Goal: Task Accomplishment & Management: Manage account settings

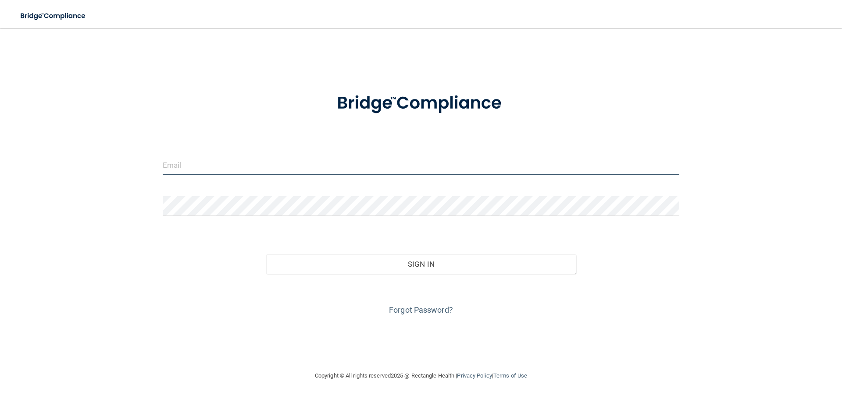
click at [322, 160] on input "email" at bounding box center [421, 165] width 516 height 20
type input "[EMAIL_ADDRESS][DOMAIN_NAME]"
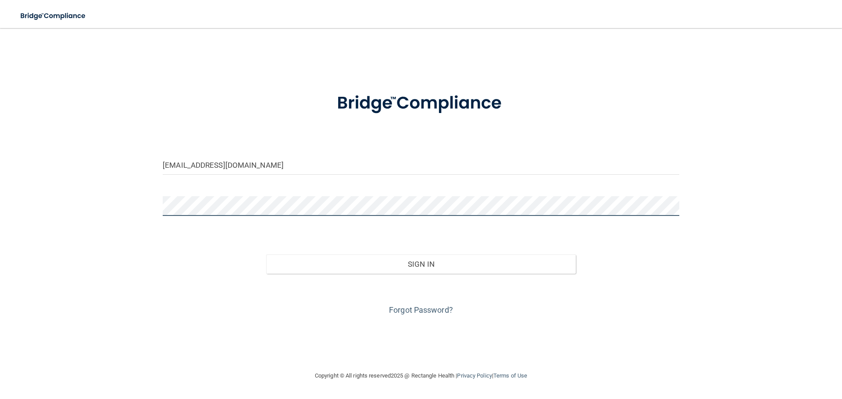
click at [266, 255] on button "Sign In" at bounding box center [421, 264] width 310 height 19
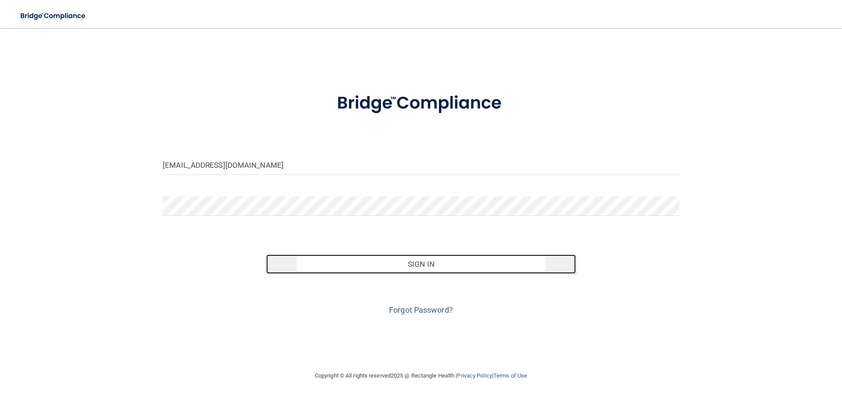
click at [423, 266] on button "Sign In" at bounding box center [421, 264] width 310 height 19
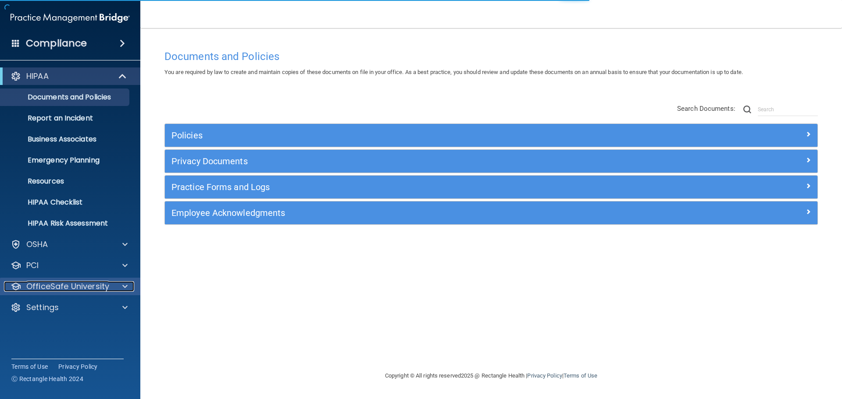
click at [54, 287] on p "OfficeSafe University" at bounding box center [67, 286] width 83 height 11
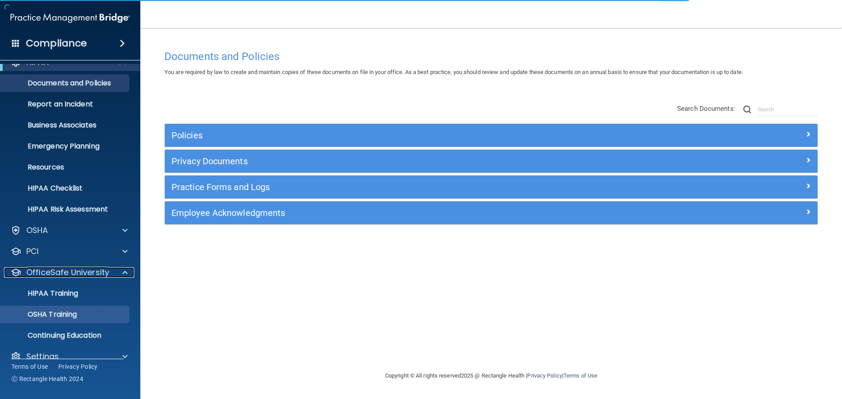
scroll to position [28, 0]
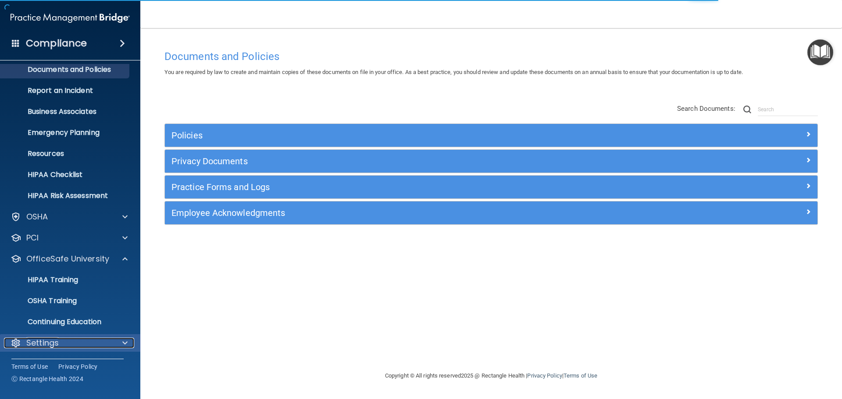
click at [46, 341] on p "Settings" at bounding box center [42, 343] width 32 height 11
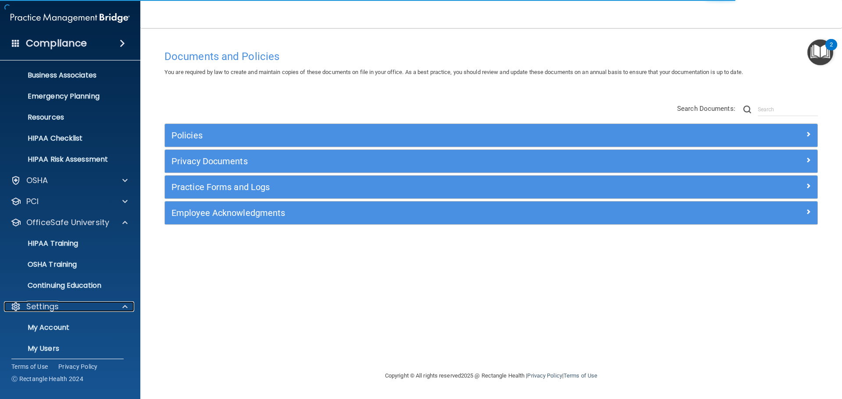
scroll to position [112, 0]
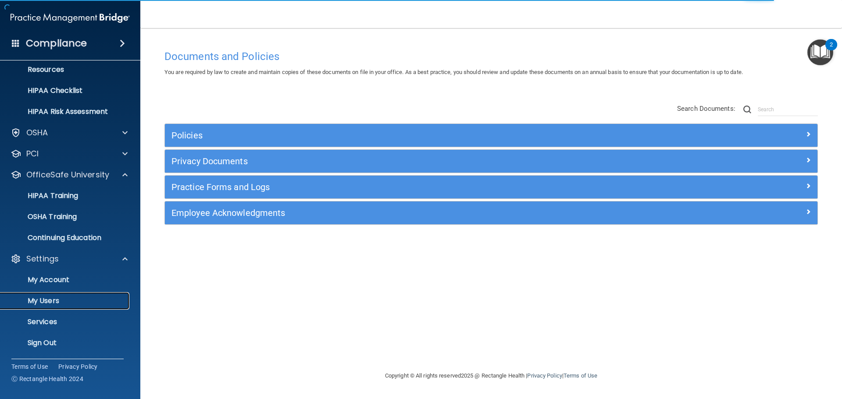
click at [46, 304] on p "My Users" at bounding box center [66, 301] width 120 height 9
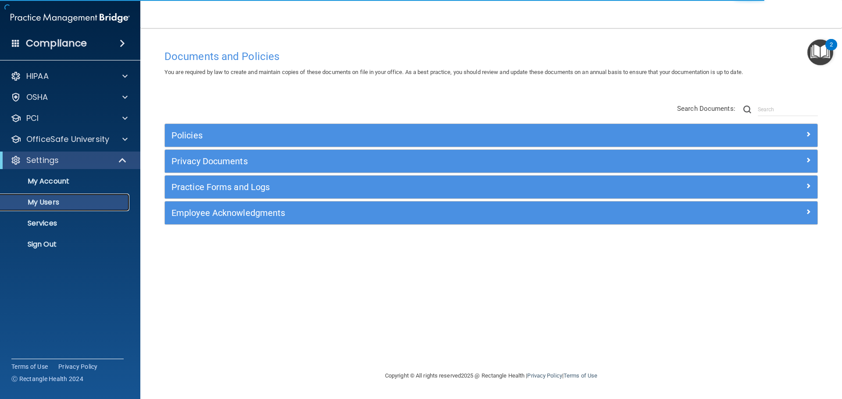
select select "20"
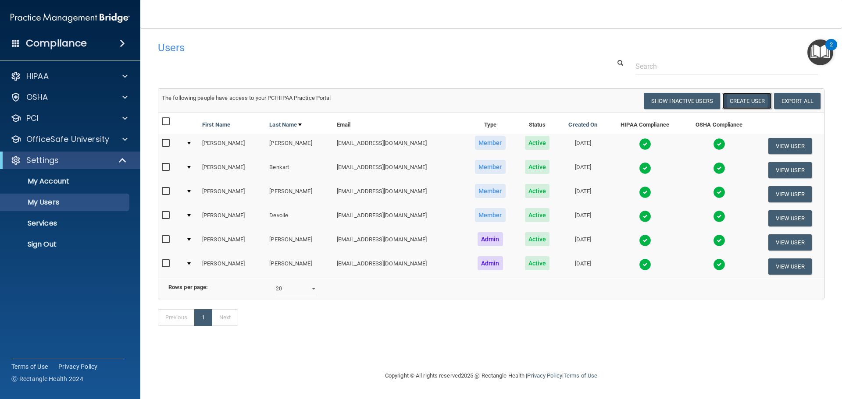
click at [739, 101] on button "Create User" at bounding box center [747, 101] width 50 height 16
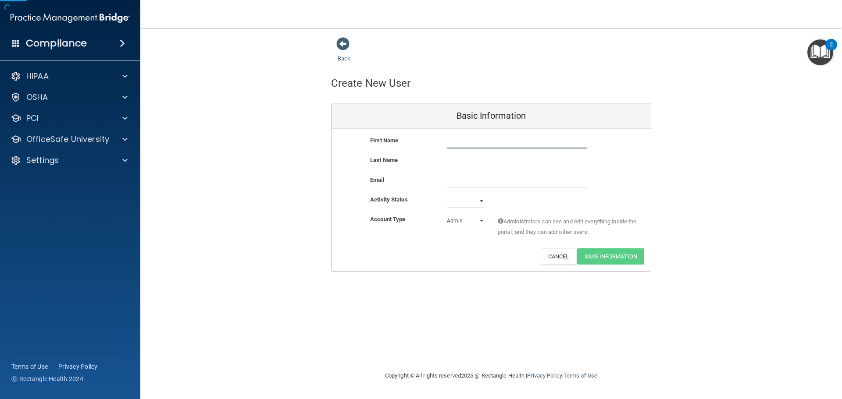
click at [490, 144] on input "text" at bounding box center [517, 141] width 140 height 13
type input "[PERSON_NAME]"
click at [496, 179] on input "email" at bounding box center [517, 181] width 140 height 13
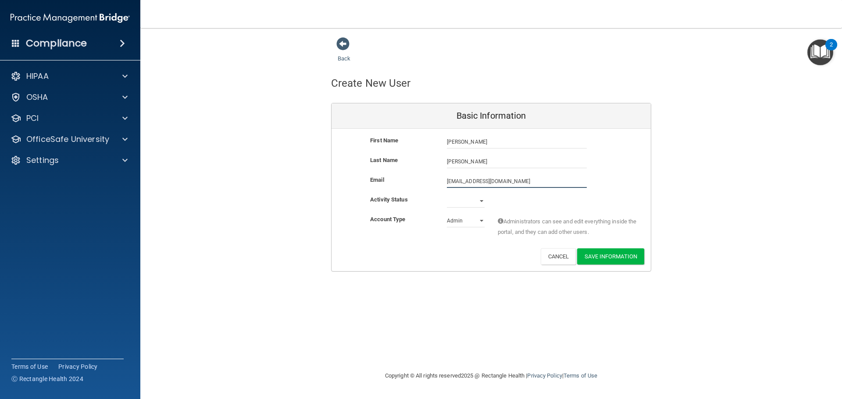
type input "[EMAIL_ADDRESS][DOMAIN_NAME]"
click at [481, 201] on select "Active Inactive" at bounding box center [466, 202] width 38 height 13
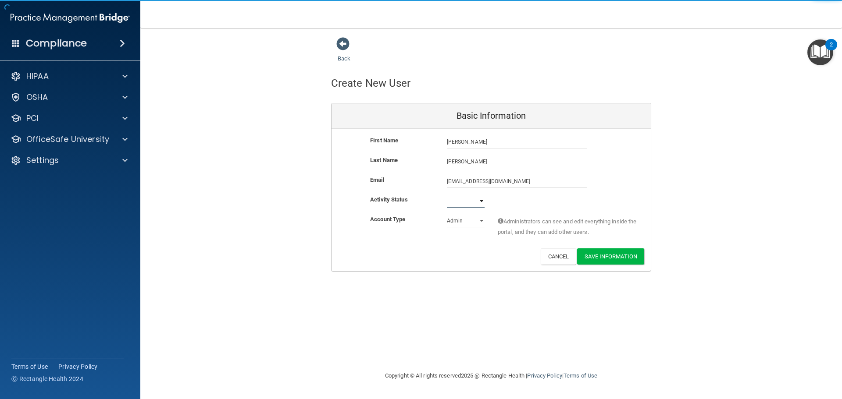
select select "active"
click at [447, 195] on select "Active Inactive" at bounding box center [466, 201] width 38 height 13
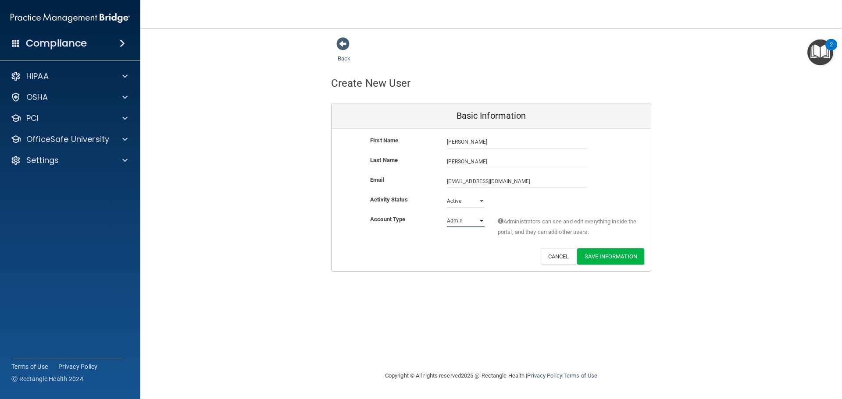
click at [480, 222] on select "Admin Member" at bounding box center [466, 220] width 38 height 13
select select "practice_member"
click at [447, 214] on select "Admin Member" at bounding box center [466, 220] width 38 height 13
click at [611, 257] on button "Save Information" at bounding box center [610, 257] width 67 height 16
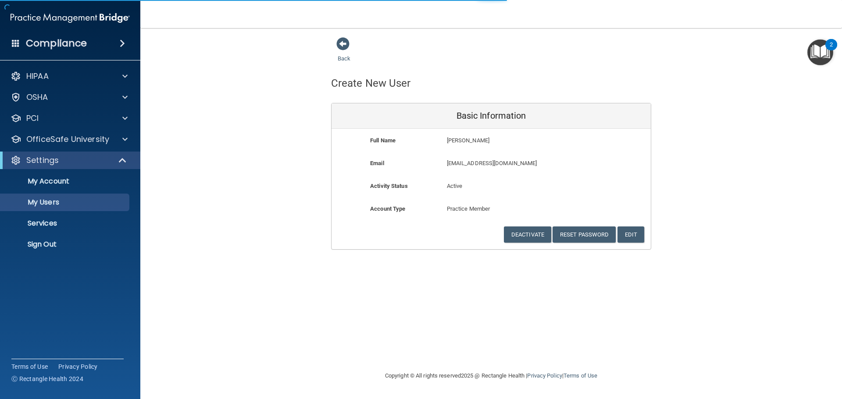
select select "20"
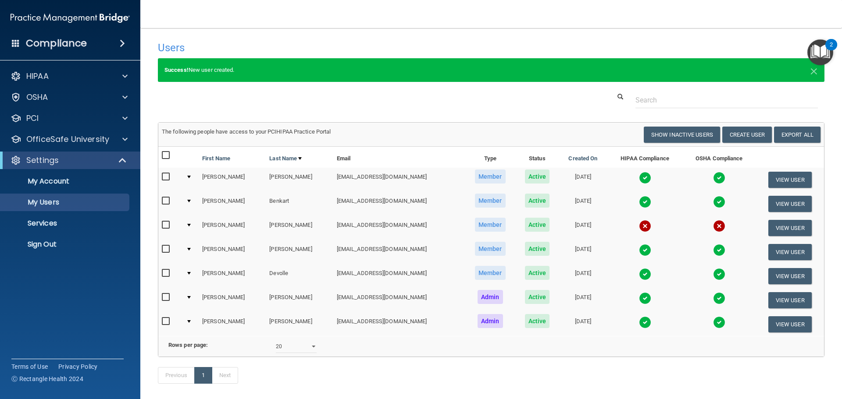
scroll to position [44, 0]
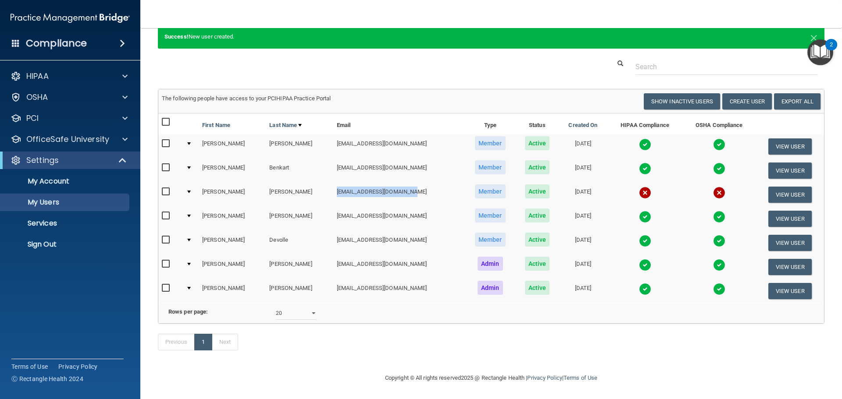
drag, startPoint x: 313, startPoint y: 181, endPoint x: 385, endPoint y: 191, distance: 72.2
click at [385, 191] on td "[EMAIL_ADDRESS][DOMAIN_NAME]" at bounding box center [398, 195] width 131 height 24
click at [388, 190] on td "[EMAIL_ADDRESS][DOMAIN_NAME]" at bounding box center [398, 195] width 131 height 24
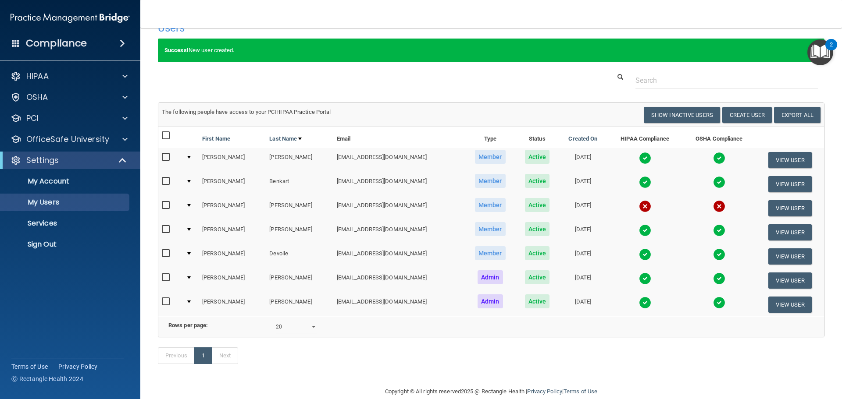
scroll to position [0, 0]
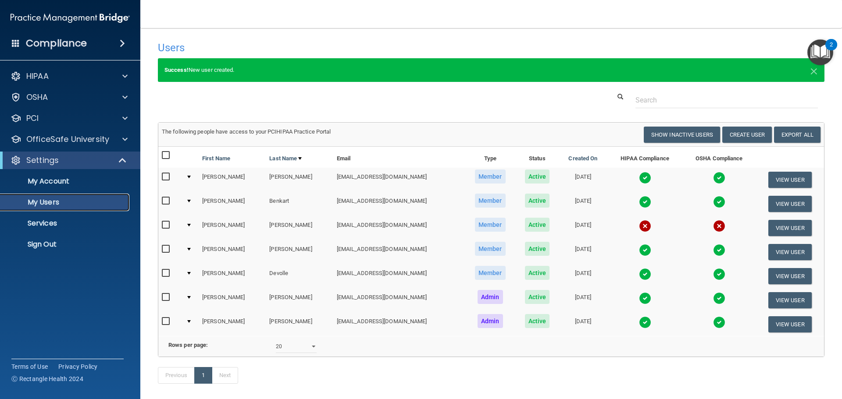
click at [51, 203] on p "My Users" at bounding box center [66, 202] width 120 height 9
click at [65, 141] on p "OfficeSafe University" at bounding box center [67, 139] width 83 height 11
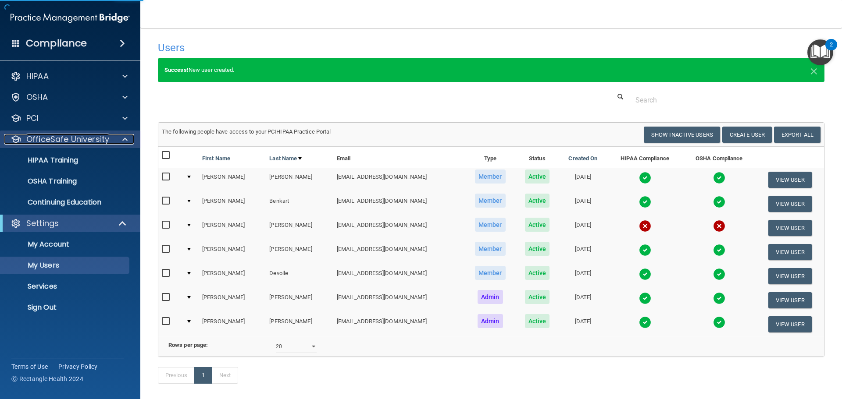
select select "20"
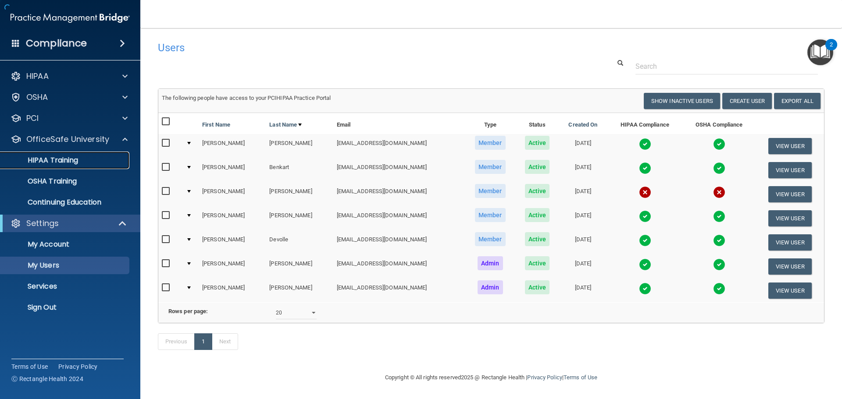
click at [69, 159] on p "HIPAA Training" at bounding box center [42, 160] width 72 height 9
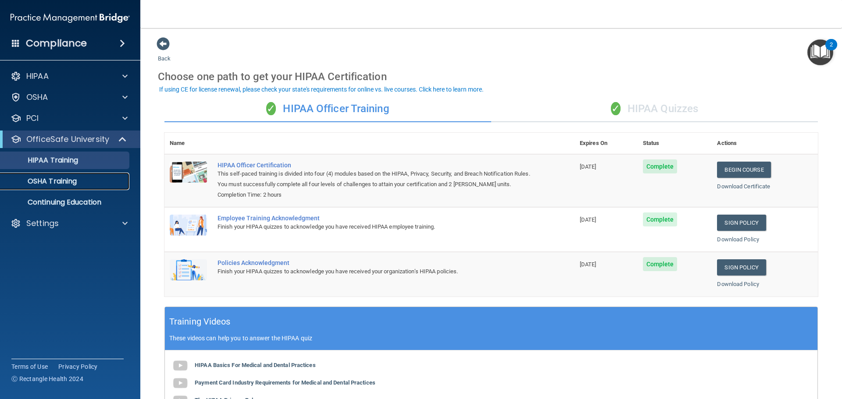
click at [57, 182] on p "OSHA Training" at bounding box center [41, 181] width 71 height 9
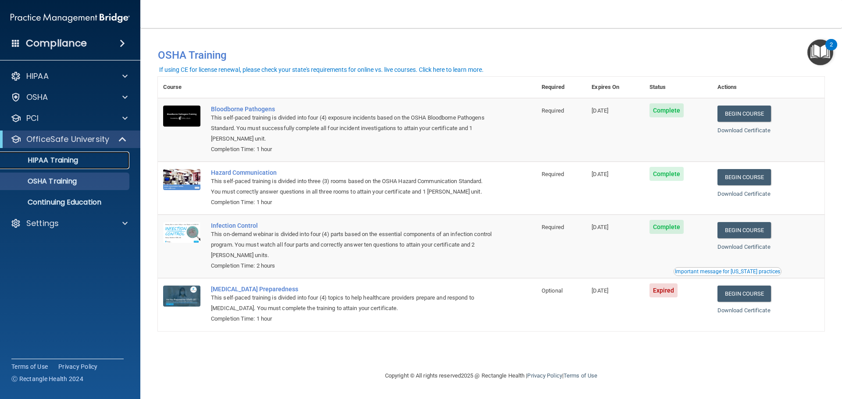
click at [55, 161] on p "HIPAA Training" at bounding box center [42, 160] width 72 height 9
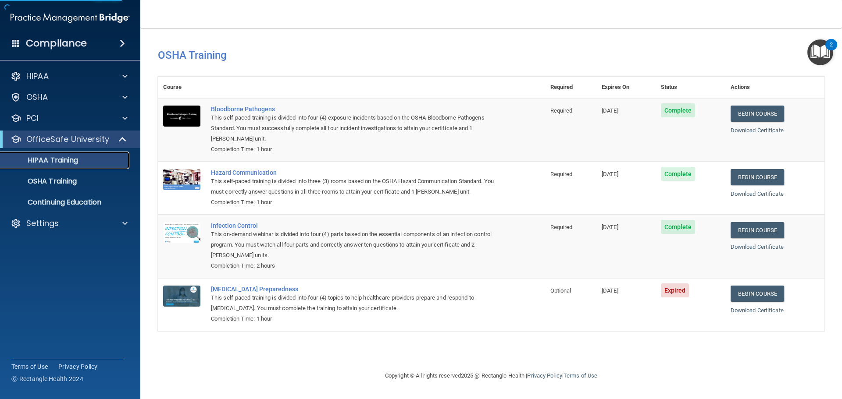
click at [56, 161] on p "HIPAA Training" at bounding box center [42, 160] width 72 height 9
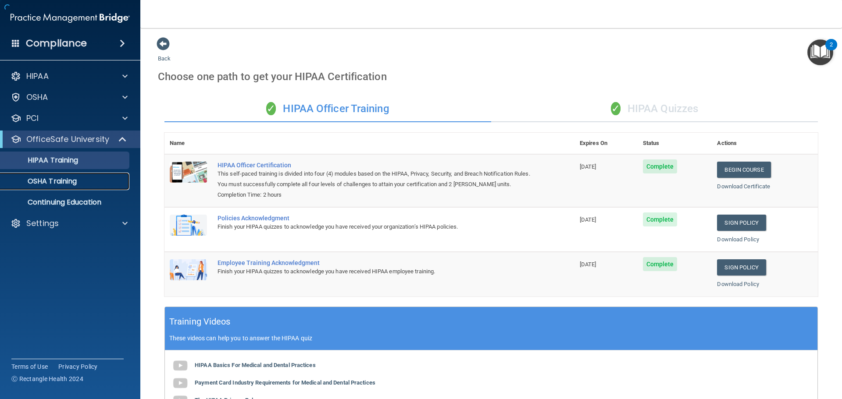
click at [54, 185] on p "OSHA Training" at bounding box center [41, 181] width 71 height 9
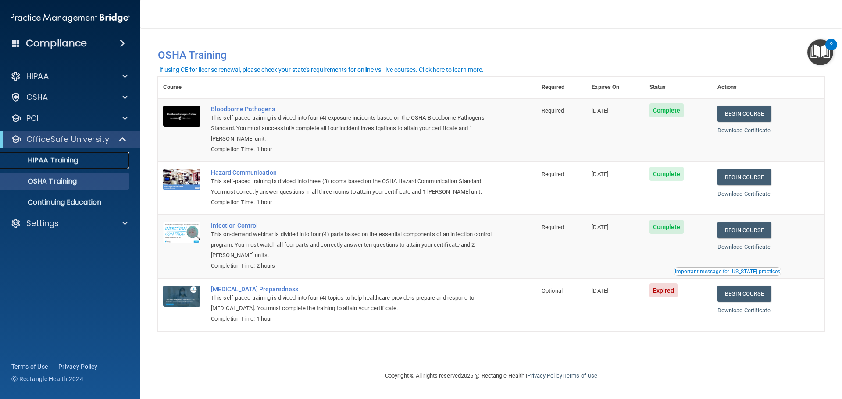
click at [59, 154] on link "HIPAA Training" at bounding box center [60, 161] width 138 height 18
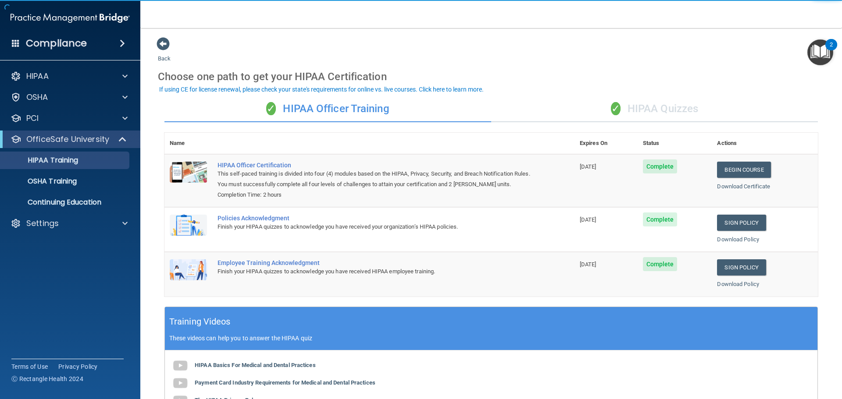
click at [678, 113] on div "✓ HIPAA Quizzes" at bounding box center [654, 109] width 327 height 26
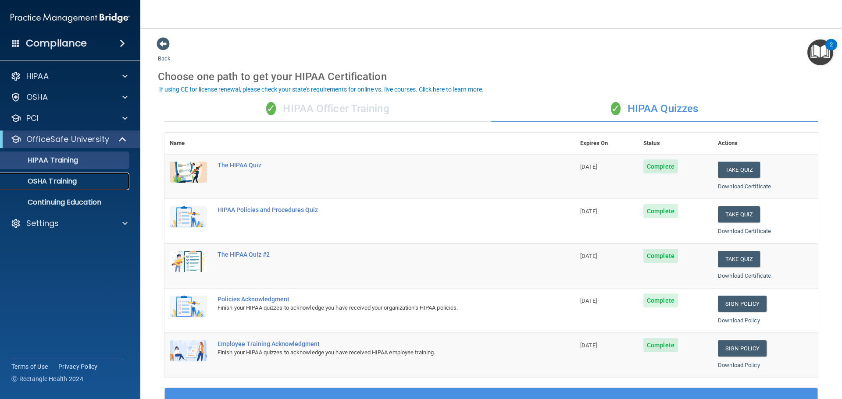
click at [64, 179] on p "OSHA Training" at bounding box center [41, 181] width 71 height 9
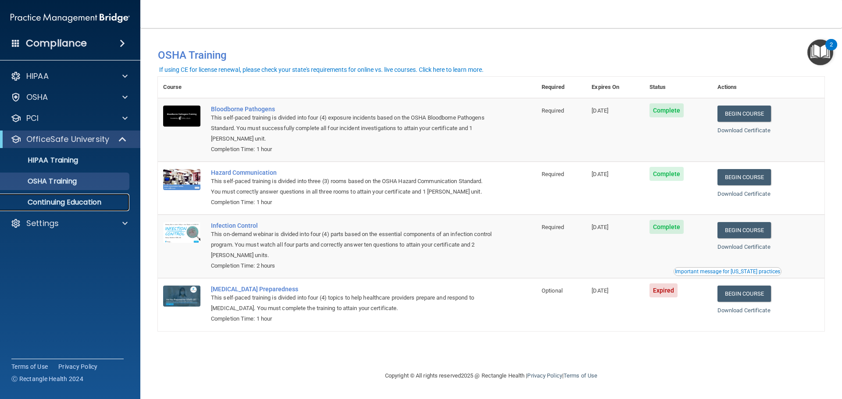
click at [53, 202] on p "Continuing Education" at bounding box center [66, 202] width 120 height 9
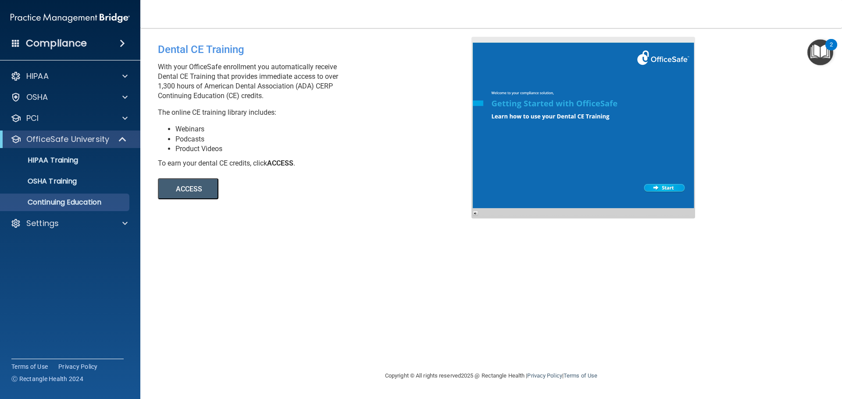
click at [182, 188] on button "ACCESS" at bounding box center [188, 188] width 60 height 21
